Goal: Task Accomplishment & Management: Use online tool/utility

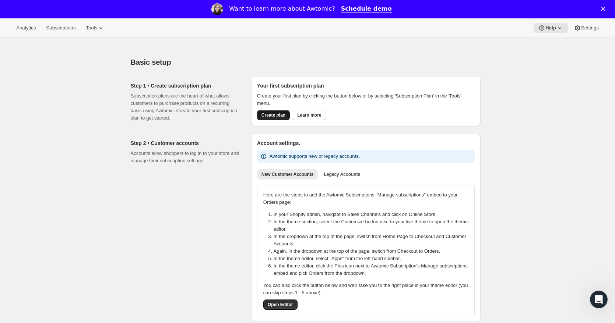
click at [277, 115] on span "Create plan" at bounding box center [273, 115] width 24 height 6
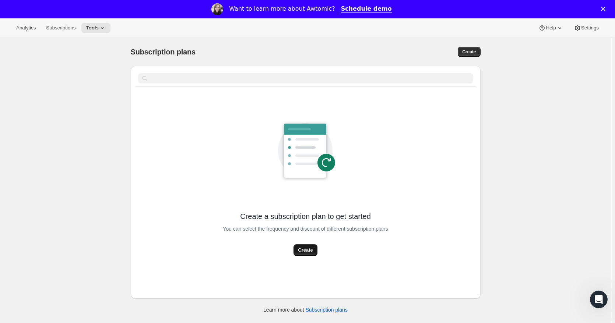
click at [306, 251] on span "Create" at bounding box center [305, 250] width 15 height 7
select select "WEEK"
select select "MONTH"
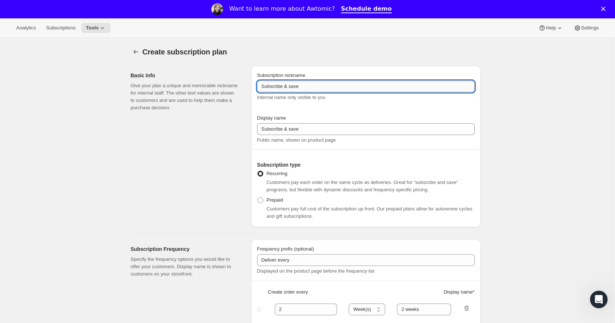
click at [331, 85] on input "Subscribe & save" at bounding box center [366, 87] width 218 height 12
type input "Subscribe & save 10% Off"
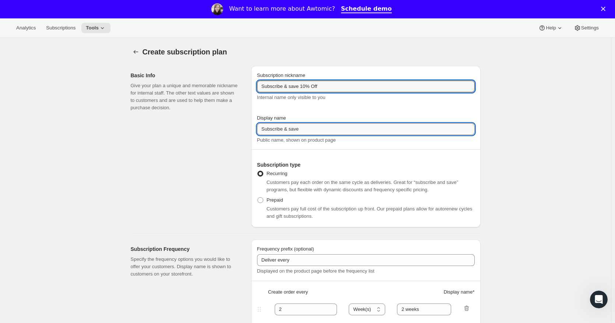
click at [322, 127] on input "Subscribe & save" at bounding box center [366, 129] width 218 height 12
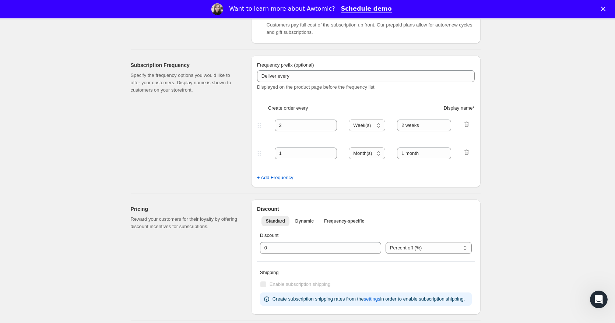
scroll to position [246, 0]
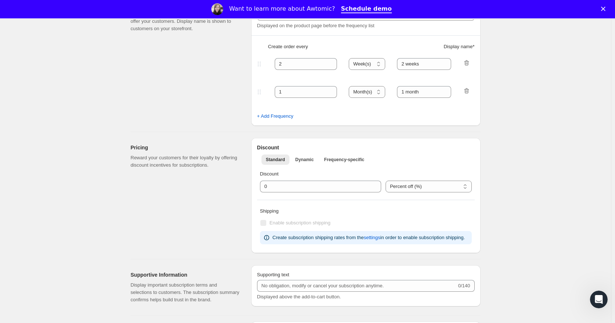
type input "Subscribe & save 10% off"
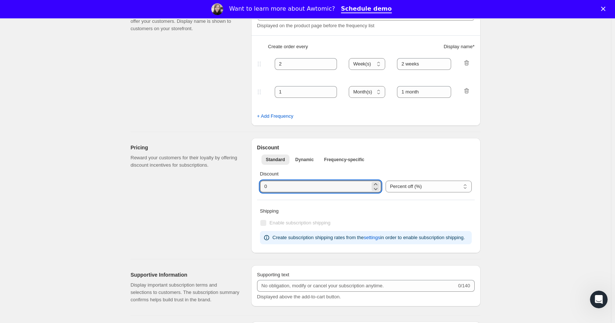
drag, startPoint x: 258, startPoint y: 191, endPoint x: 245, endPoint y: 190, distance: 12.6
click at [245, 190] on div "Pricing Reward your customers for their loyalty by offering discount incentives…" at bounding box center [303, 192] width 356 height 121
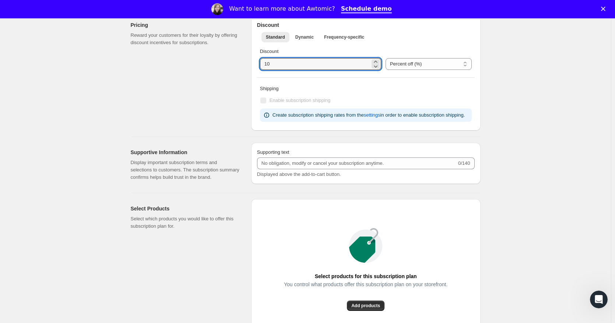
scroll to position [491, 0]
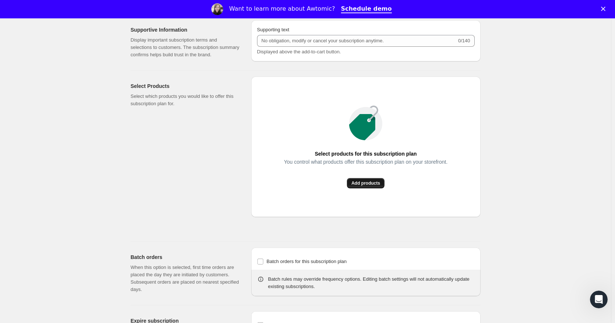
type input "10"
click at [363, 186] on span "Add products" at bounding box center [365, 183] width 29 height 6
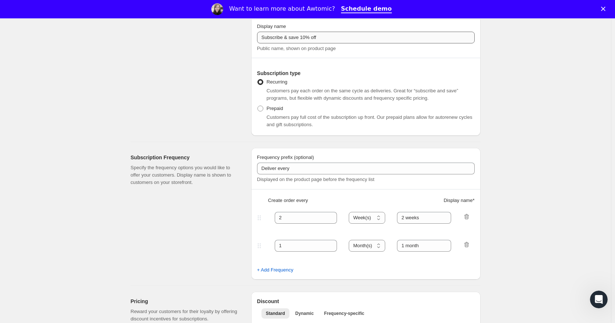
scroll to position [0, 0]
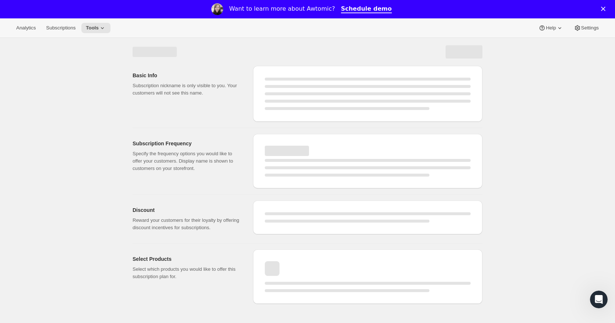
select select "WEEK"
select select "MONTH"
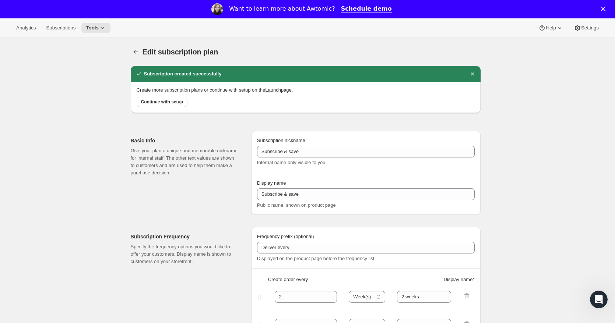
type input "Subscribe & save 10% Off"
type input "Subscribe & save 10% off"
type input "10"
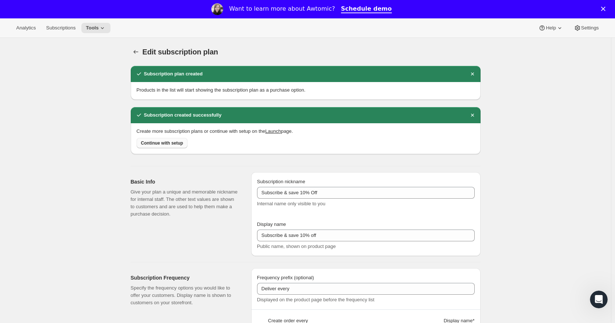
click at [167, 144] on span "Continue with setup" at bounding box center [162, 143] width 42 height 6
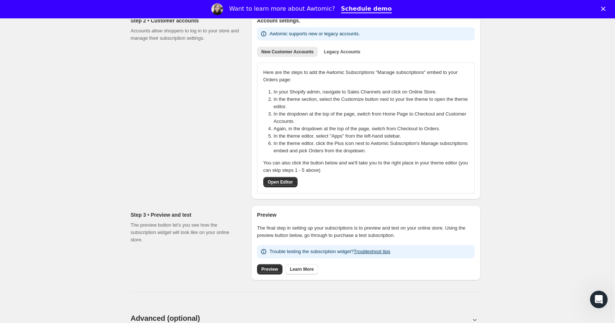
scroll to position [61, 0]
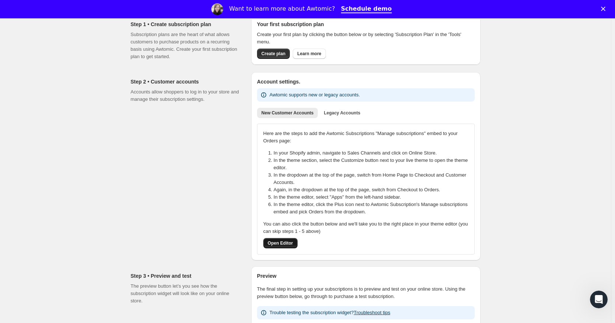
click at [276, 244] on span "Open Editor" at bounding box center [280, 243] width 25 height 6
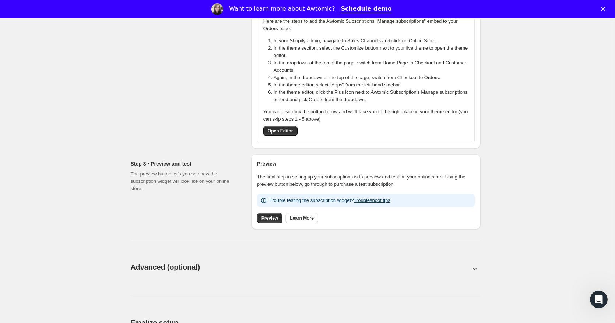
scroll to position [184, 0]
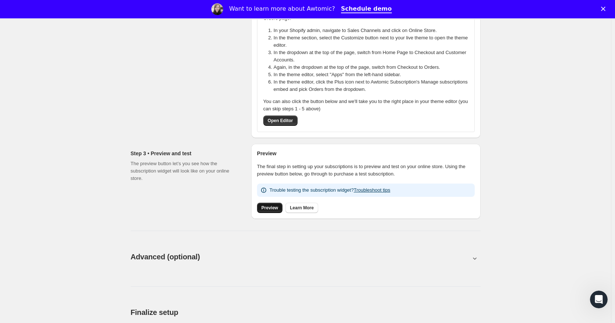
click at [273, 208] on span "Preview" at bounding box center [269, 208] width 17 height 6
